Goal: Information Seeking & Learning: Find specific fact

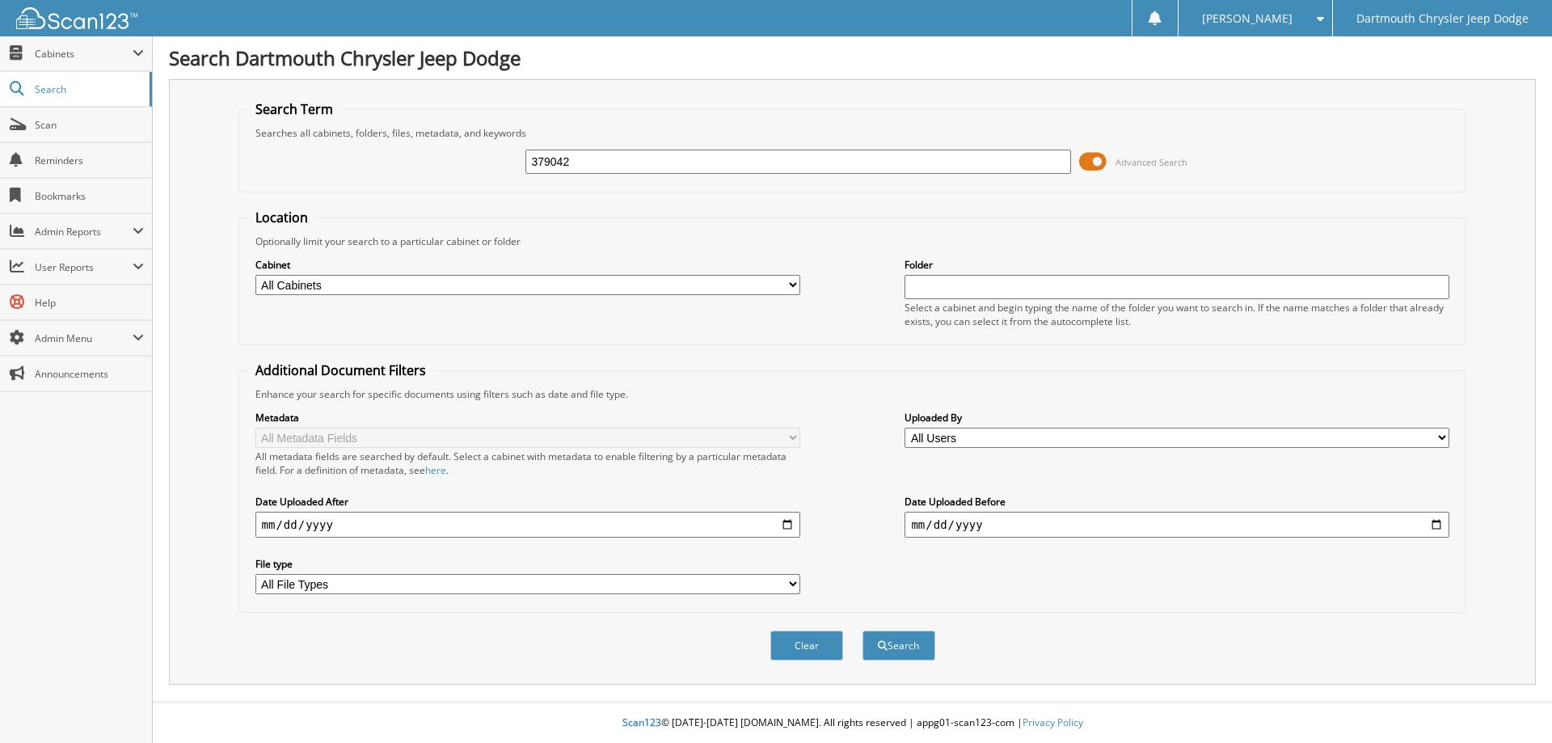
type input "379042"
click at [863, 631] on button "Search" at bounding box center [899, 646] width 73 height 30
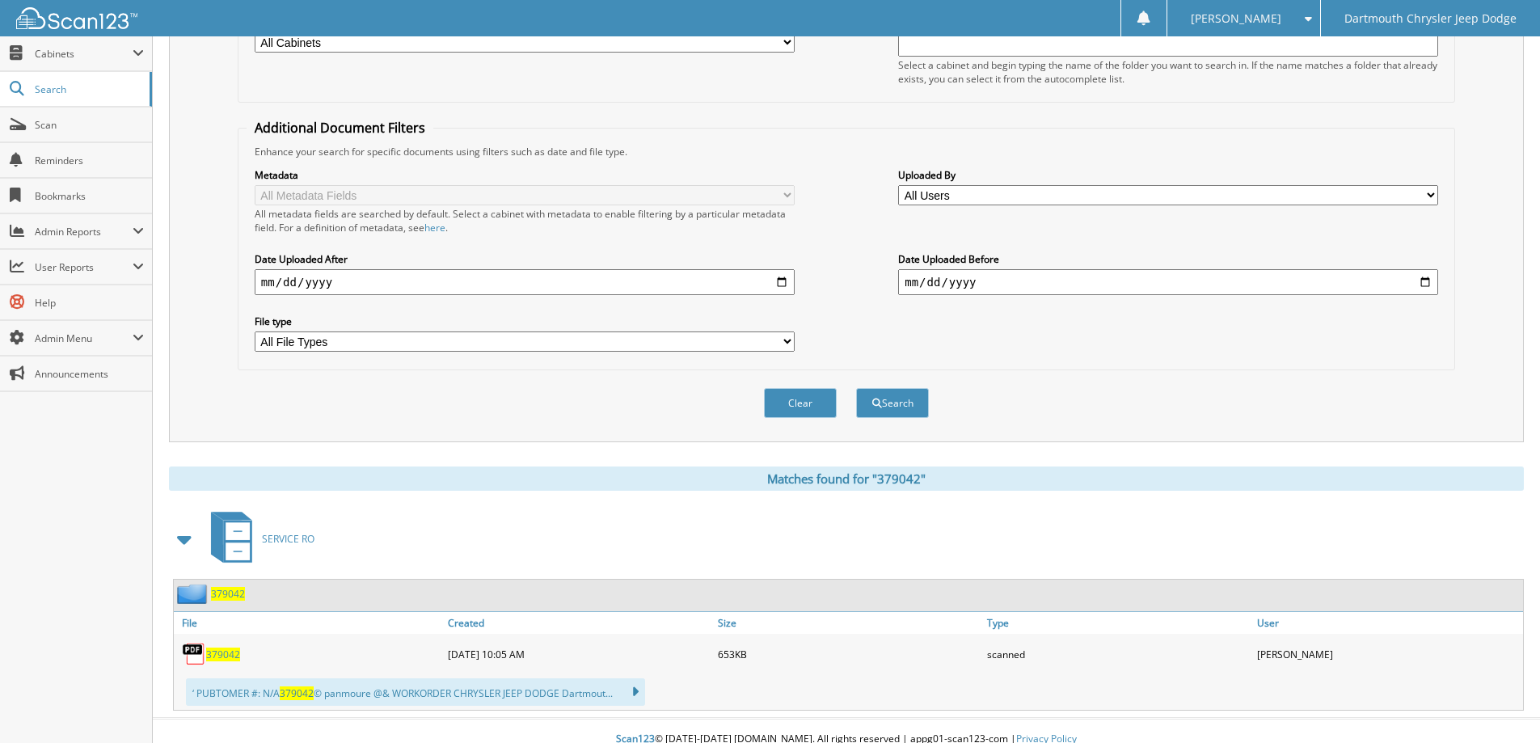
click at [209, 653] on span "379042" at bounding box center [223, 655] width 34 height 14
